Goal: Find specific page/section: Find specific page/section

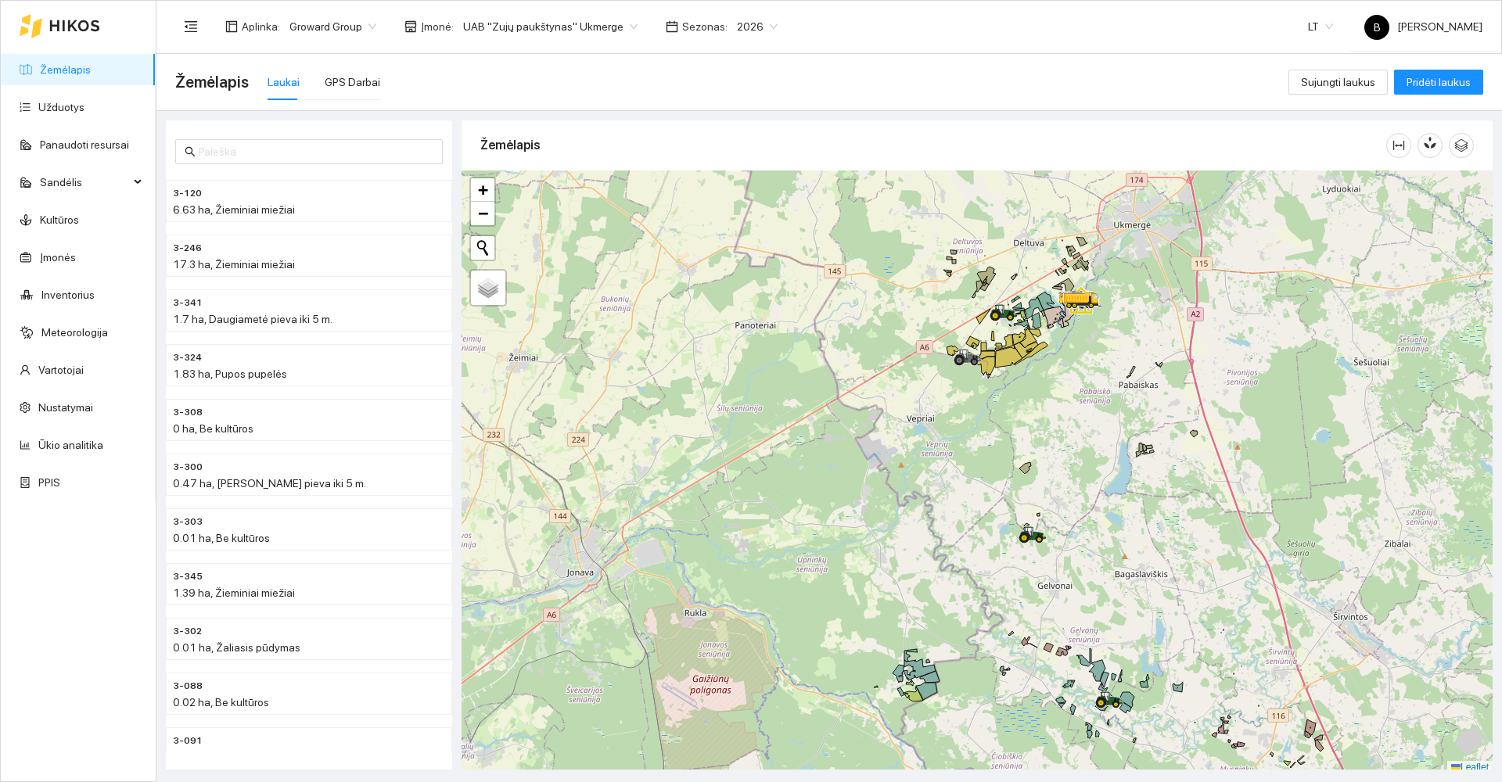
scroll to position [5, 0]
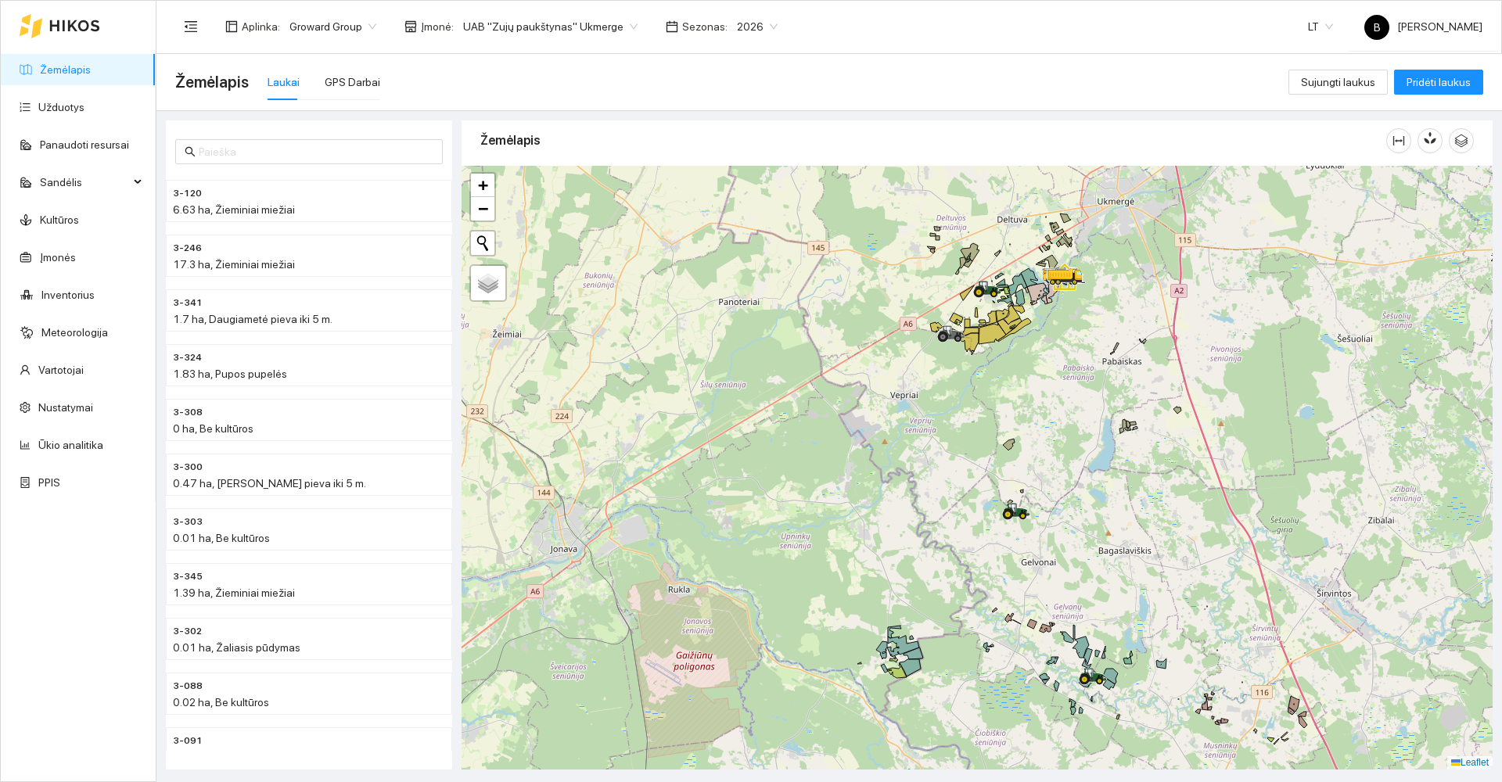
drag, startPoint x: 921, startPoint y: 547, endPoint x: 867, endPoint y: 481, distance: 85.5
click at [869, 486] on div at bounding box center [976, 468] width 1031 height 604
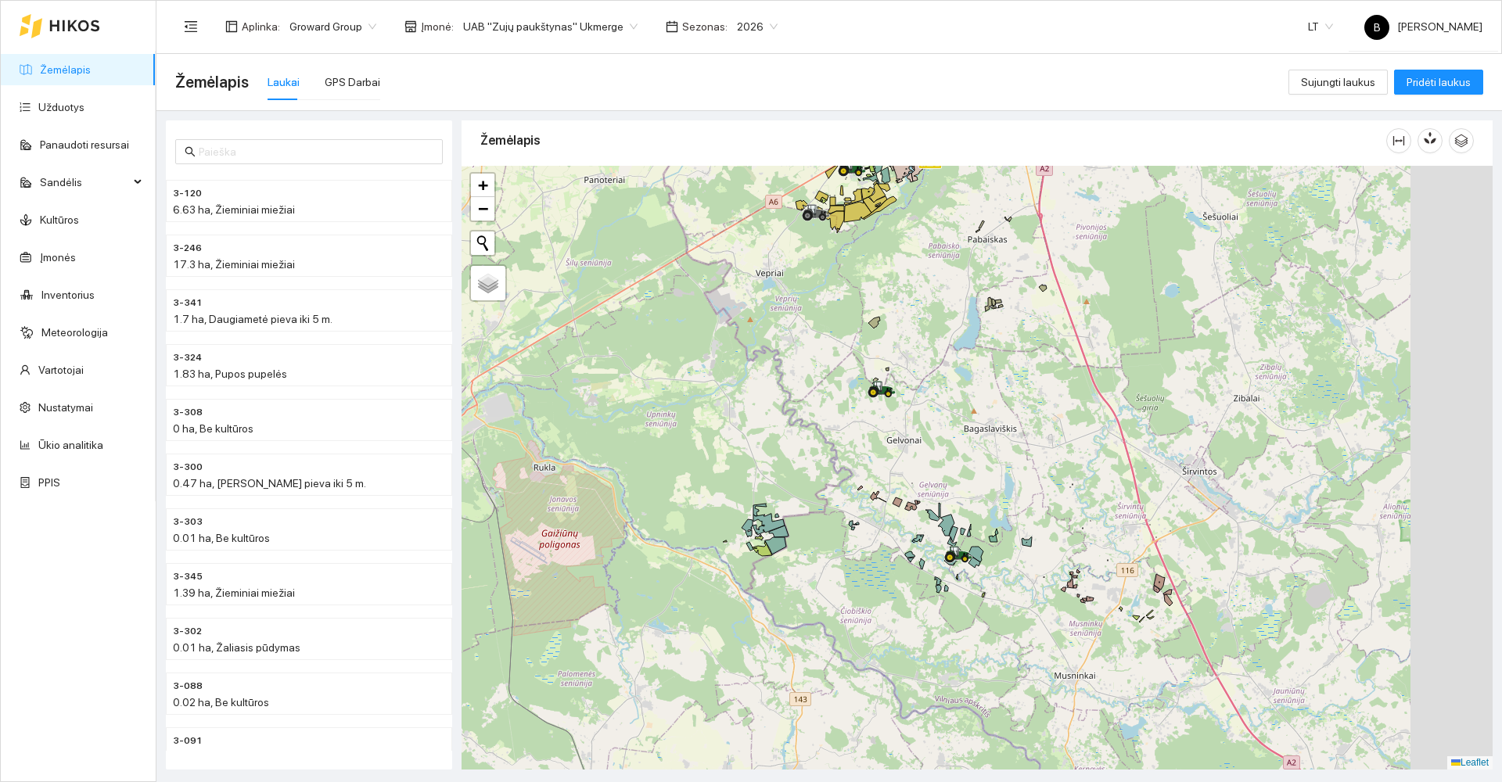
drag, startPoint x: 869, startPoint y: 483, endPoint x: 761, endPoint y: 397, distance: 138.5
click at [761, 397] on div at bounding box center [976, 468] width 1031 height 604
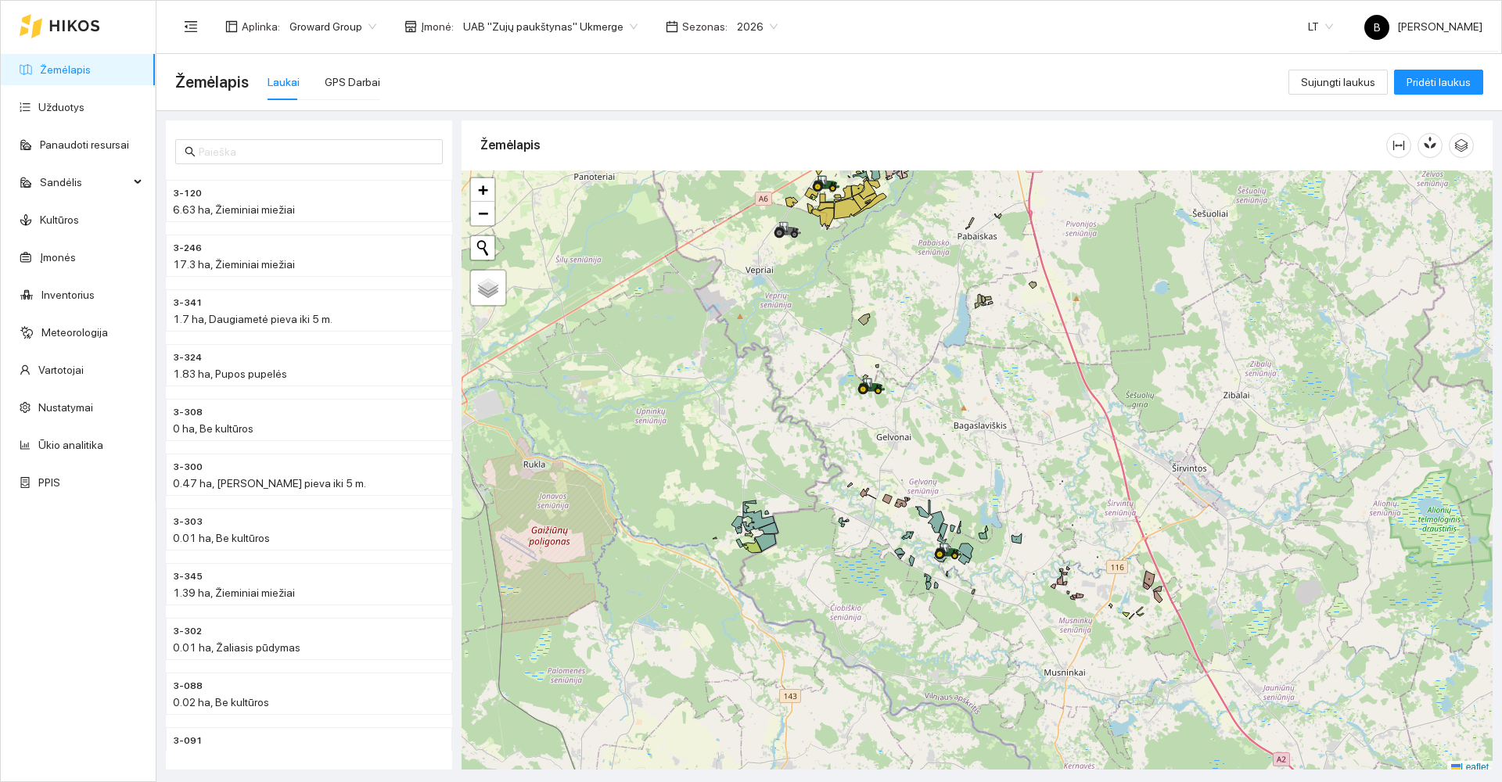
scroll to position [5, 0]
